Goal: Task Accomplishment & Management: Use online tool/utility

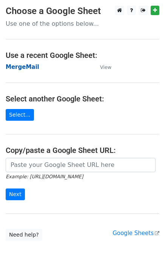
click at [22, 65] on strong "MergeMail" at bounding box center [23, 67] width 34 height 7
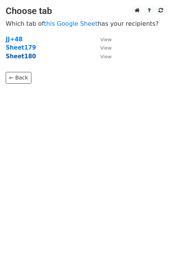
click at [25, 56] on strong "Sheet180" at bounding box center [21, 56] width 30 height 7
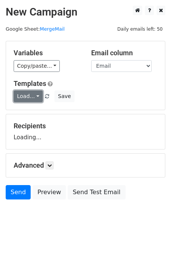
click at [34, 95] on link "Load..." at bounding box center [28, 96] width 29 height 12
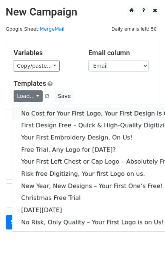
click at [46, 115] on link "No Cost for Your First Logo, Your First Design Is On Us!" at bounding box center [103, 113] width 182 height 12
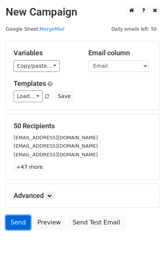
click at [11, 216] on link "Send" at bounding box center [18, 222] width 25 height 14
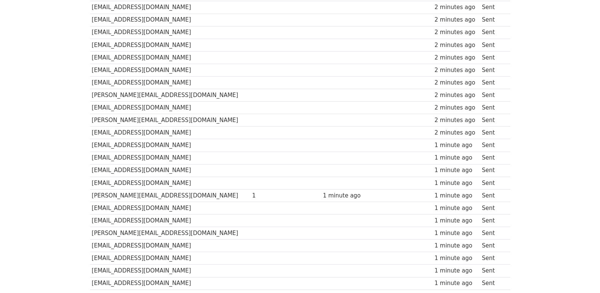
scroll to position [504, 0]
